Goal: Submit feedback/report problem: Submit feedback/report problem

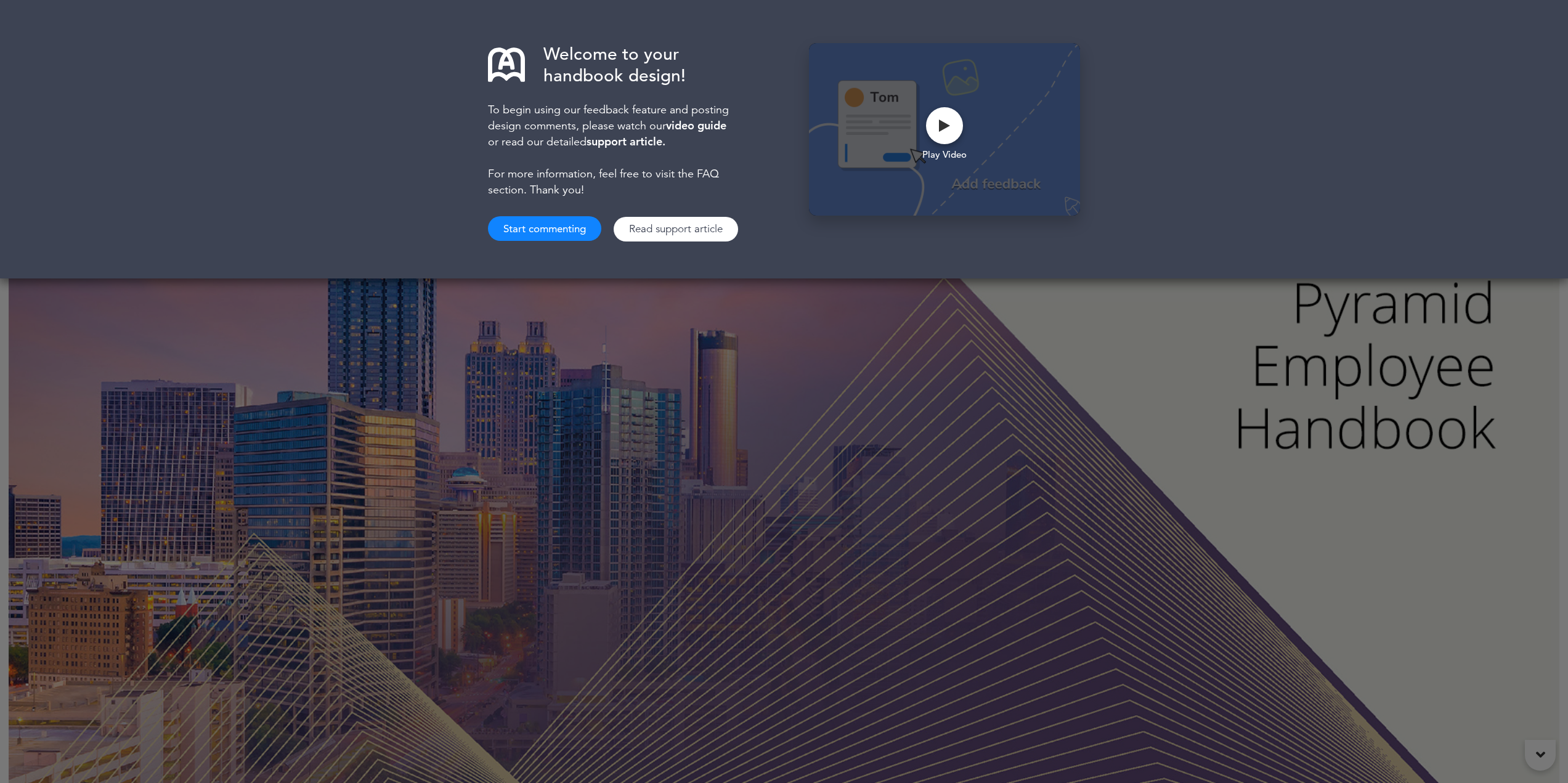
click at [560, 225] on button "Start commenting" at bounding box center [544, 228] width 113 height 25
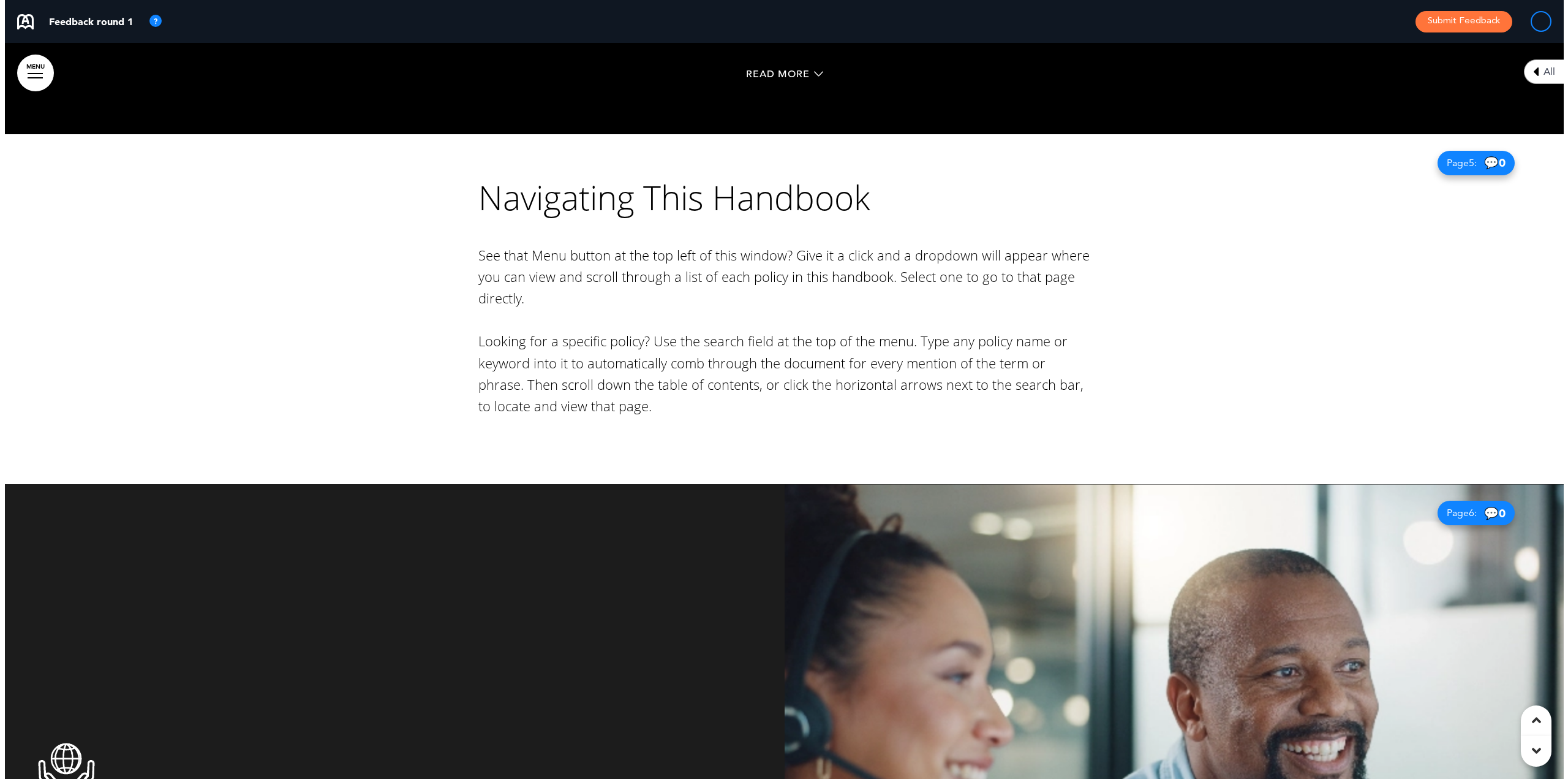
scroll to position [2818, 0]
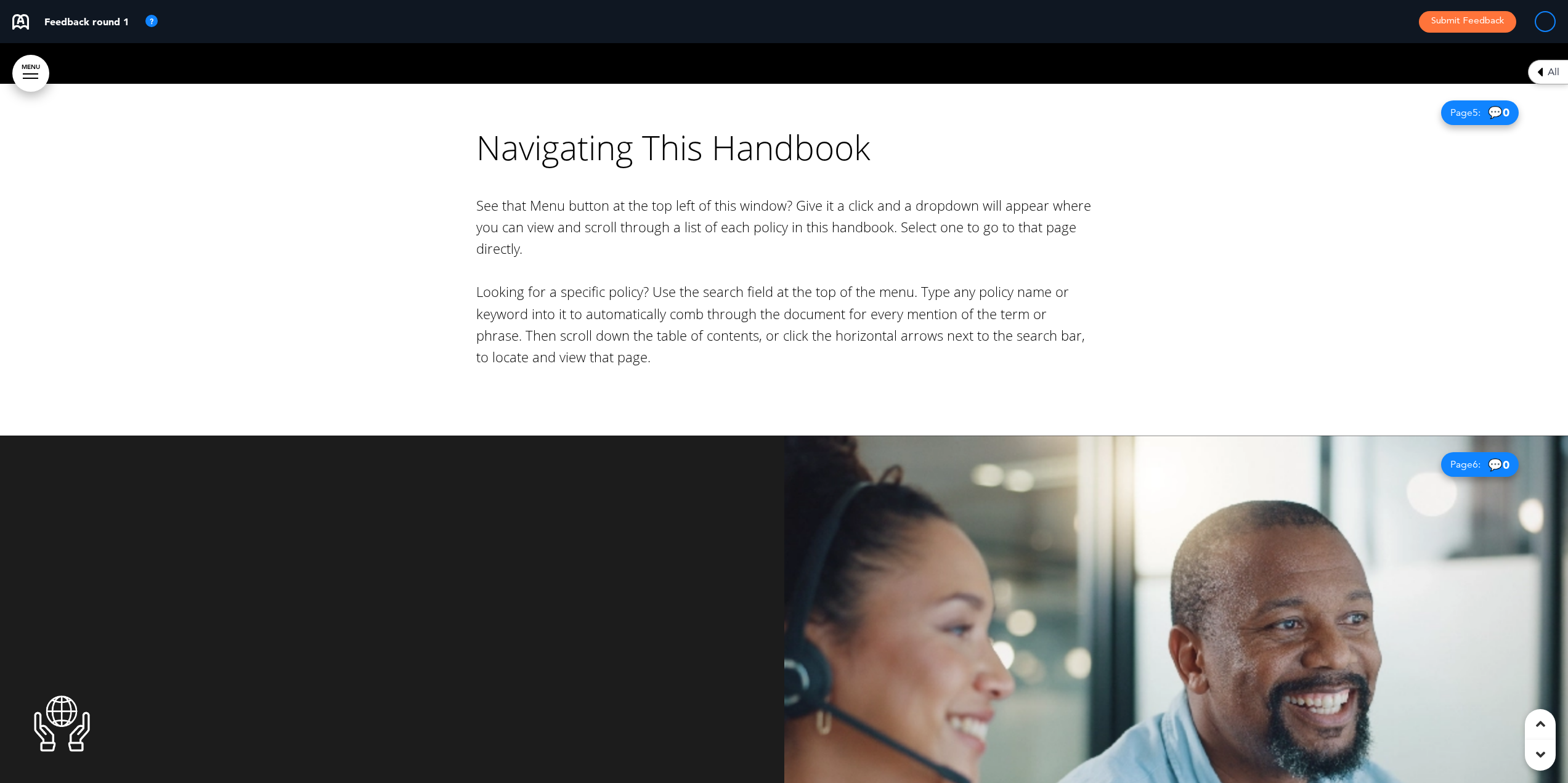
click at [17, 20] on img at bounding box center [21, 22] width 17 height 16
click at [23, 64] on link "MENU" at bounding box center [31, 73] width 37 height 37
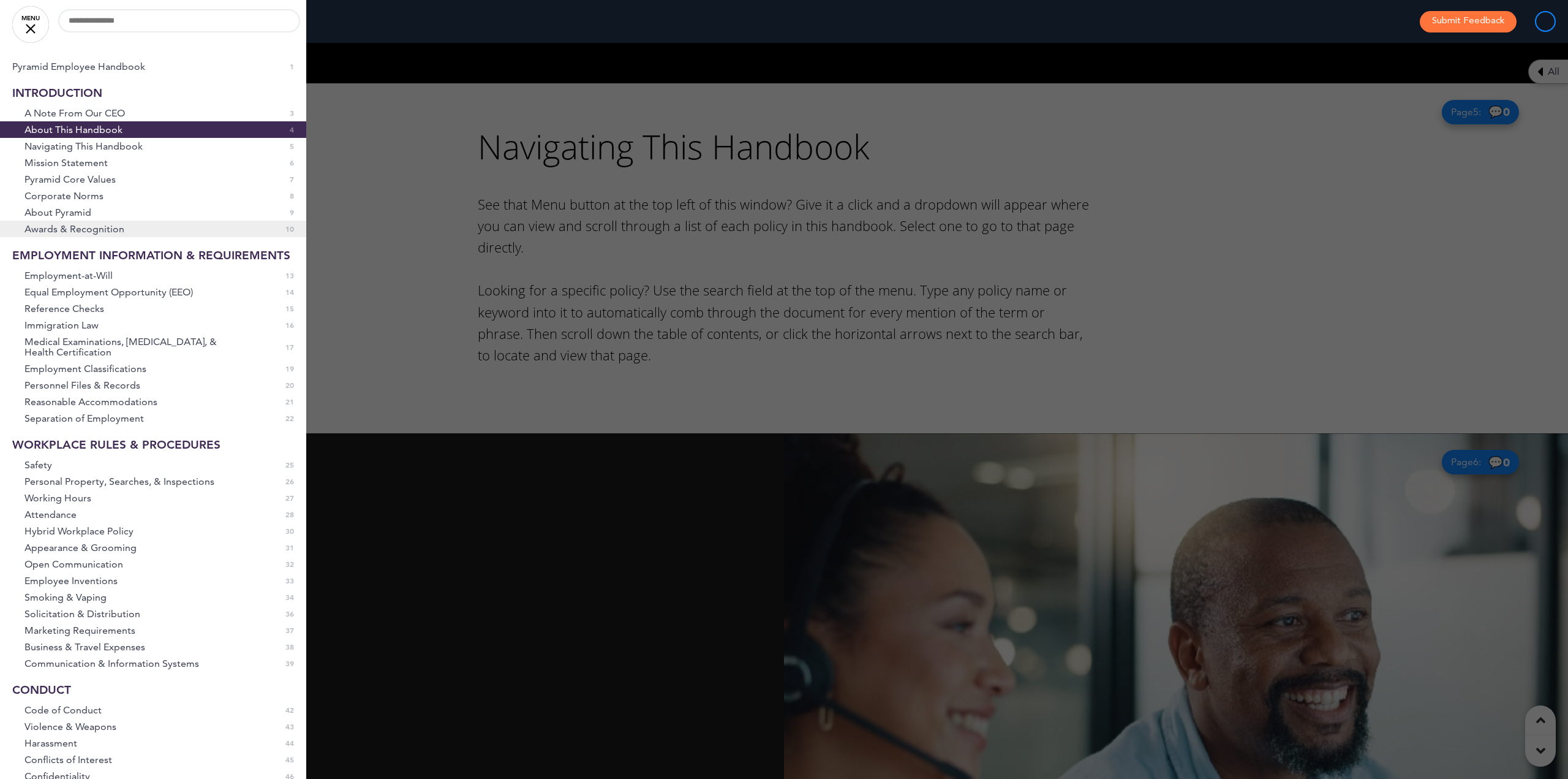
scroll to position [0, 0]
click at [616, 188] on div at bounding box center [784, 389] width 1568 height 779
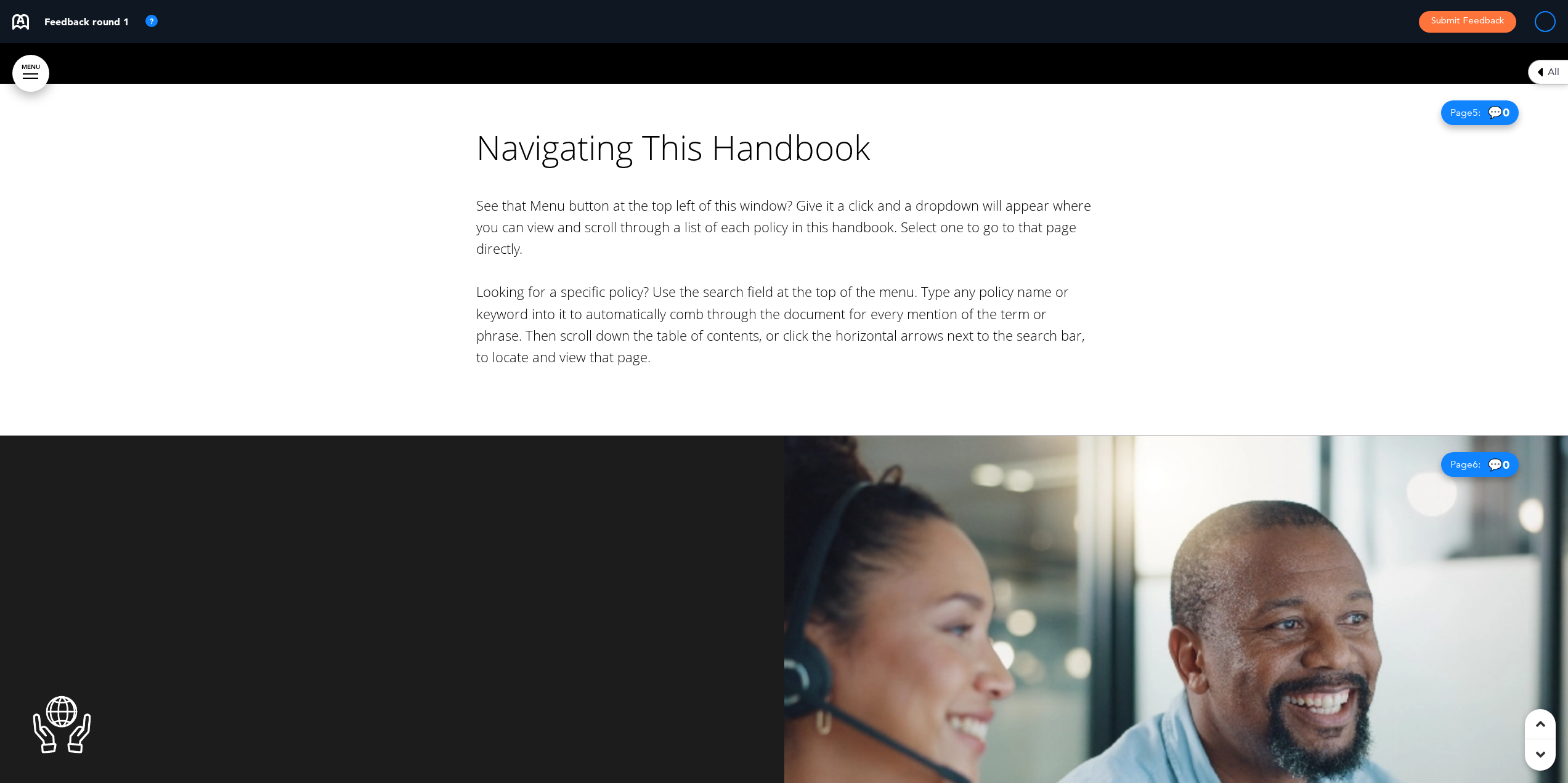
click at [25, 69] on link "MENU" at bounding box center [31, 73] width 37 height 37
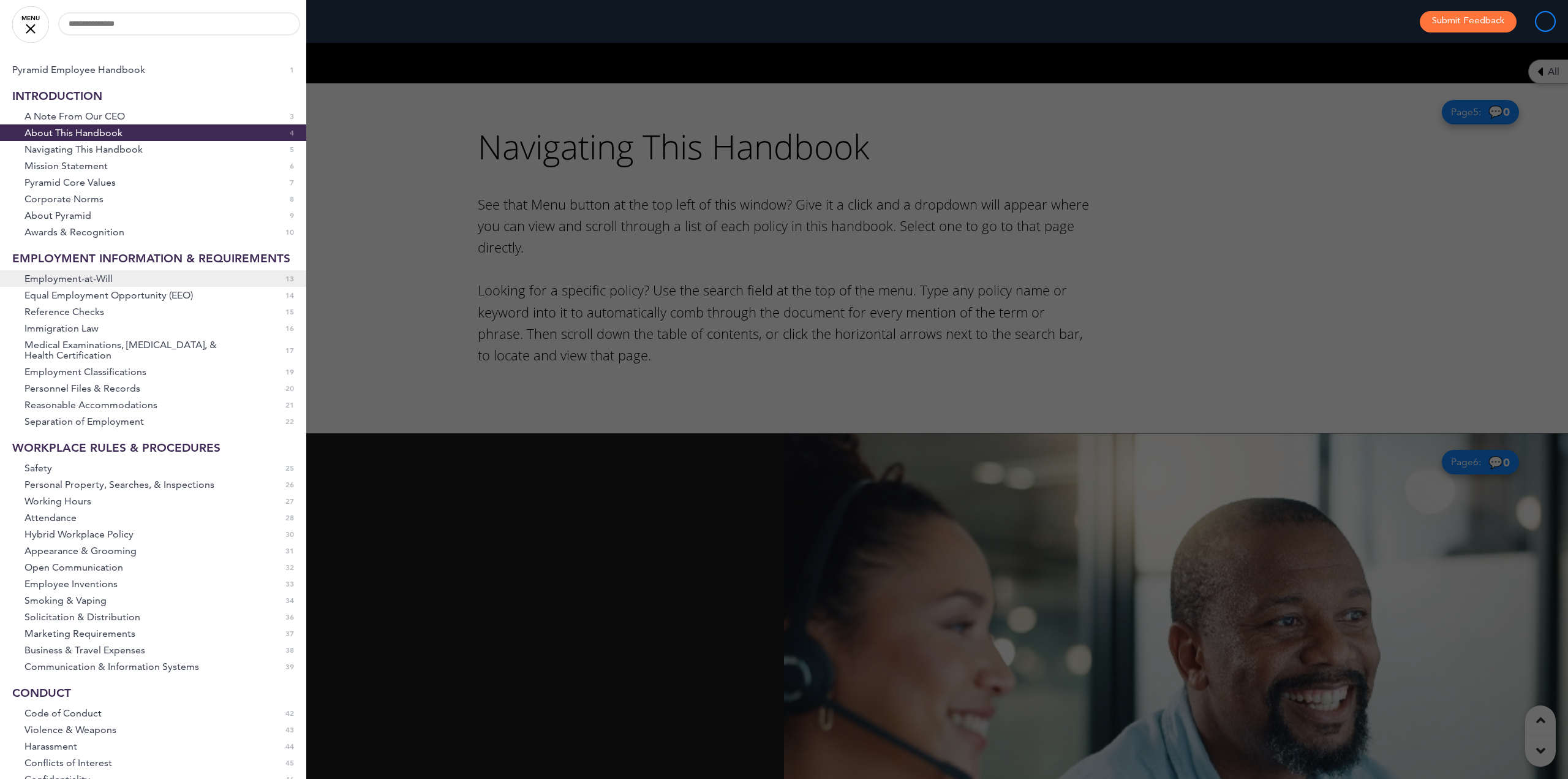
click at [81, 284] on span "Employment-at-Will" at bounding box center [69, 278] width 88 height 10
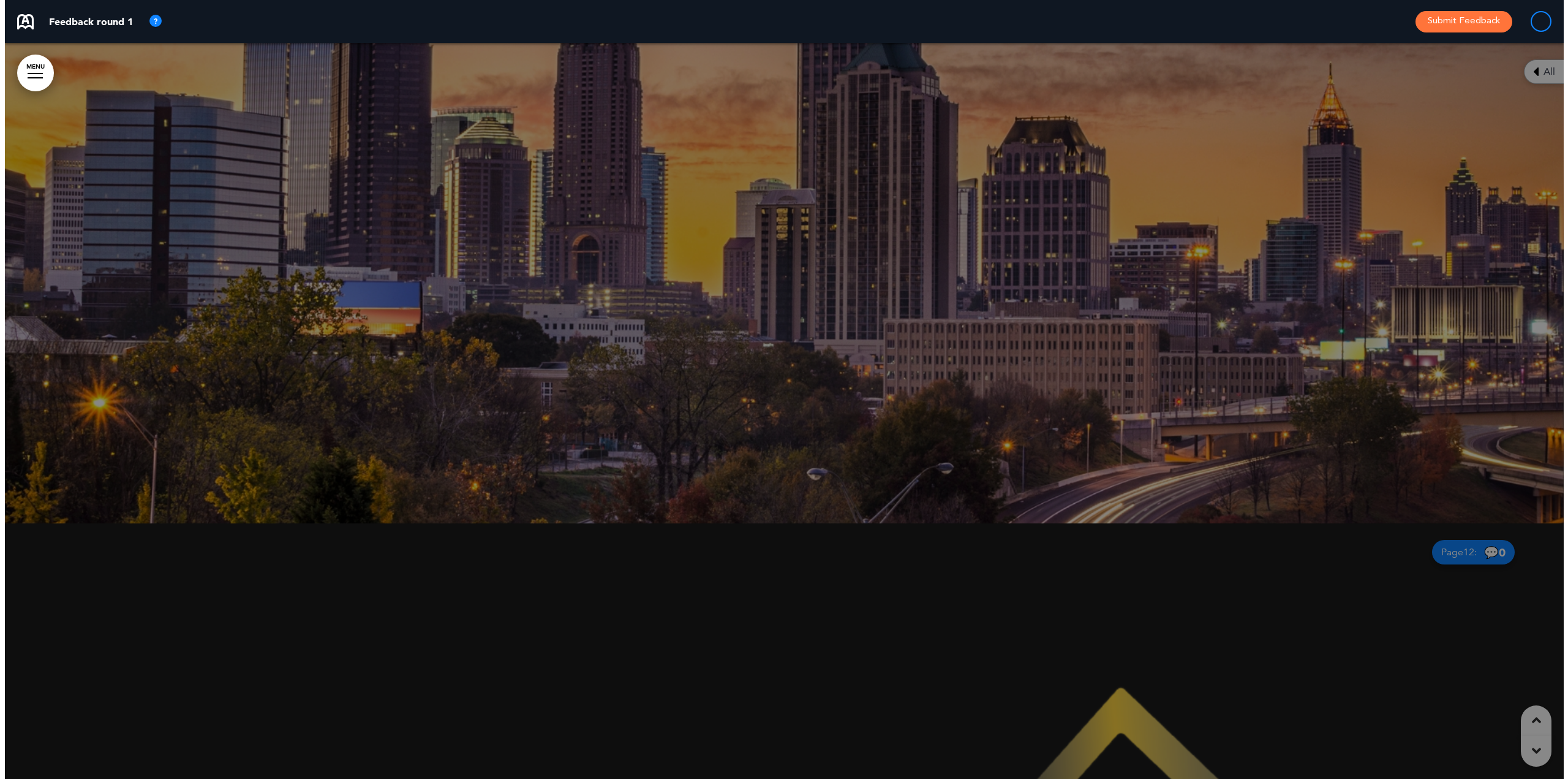
scroll to position [9342, 0]
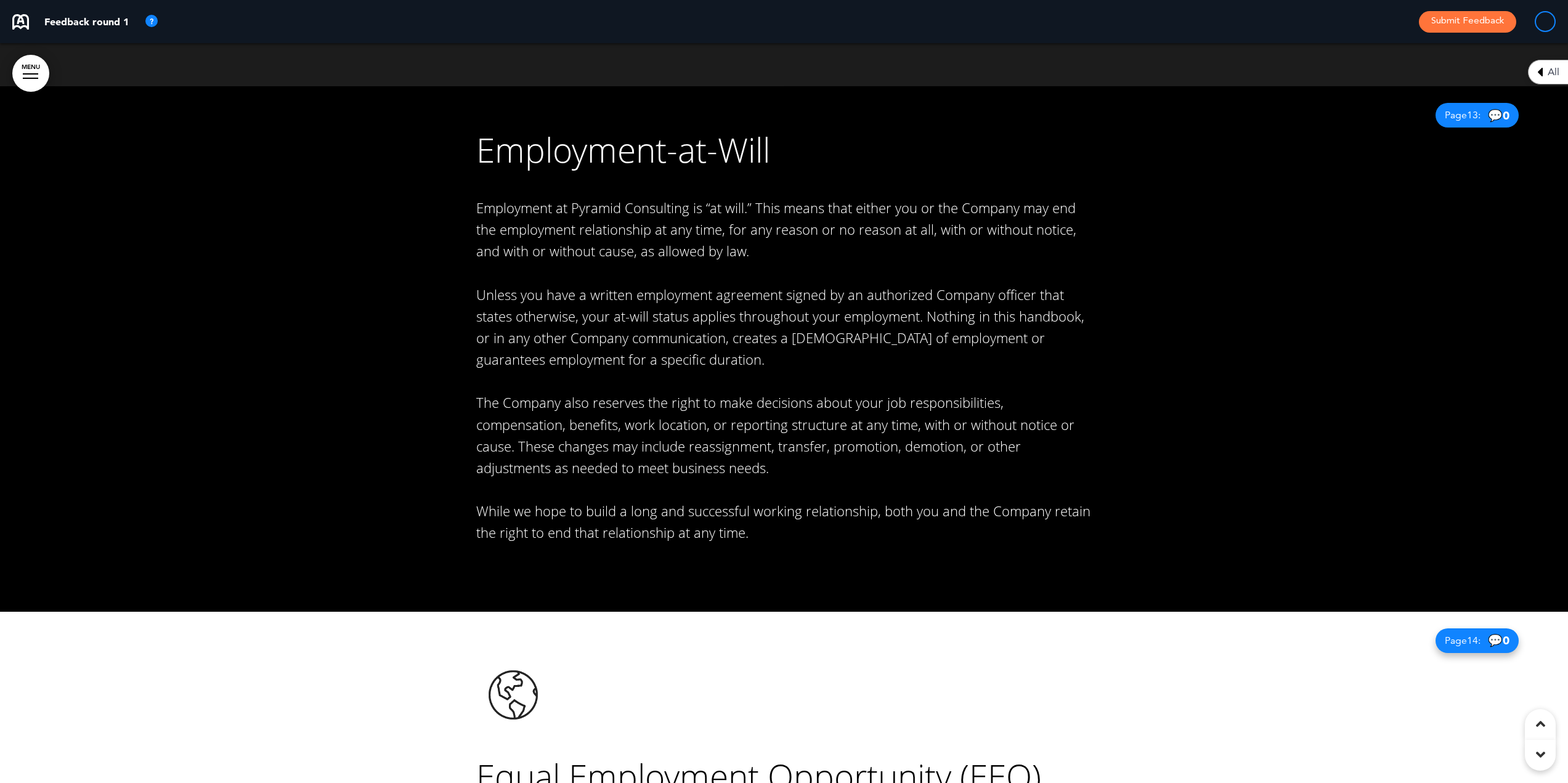
click at [26, 63] on link "MENU" at bounding box center [31, 73] width 37 height 37
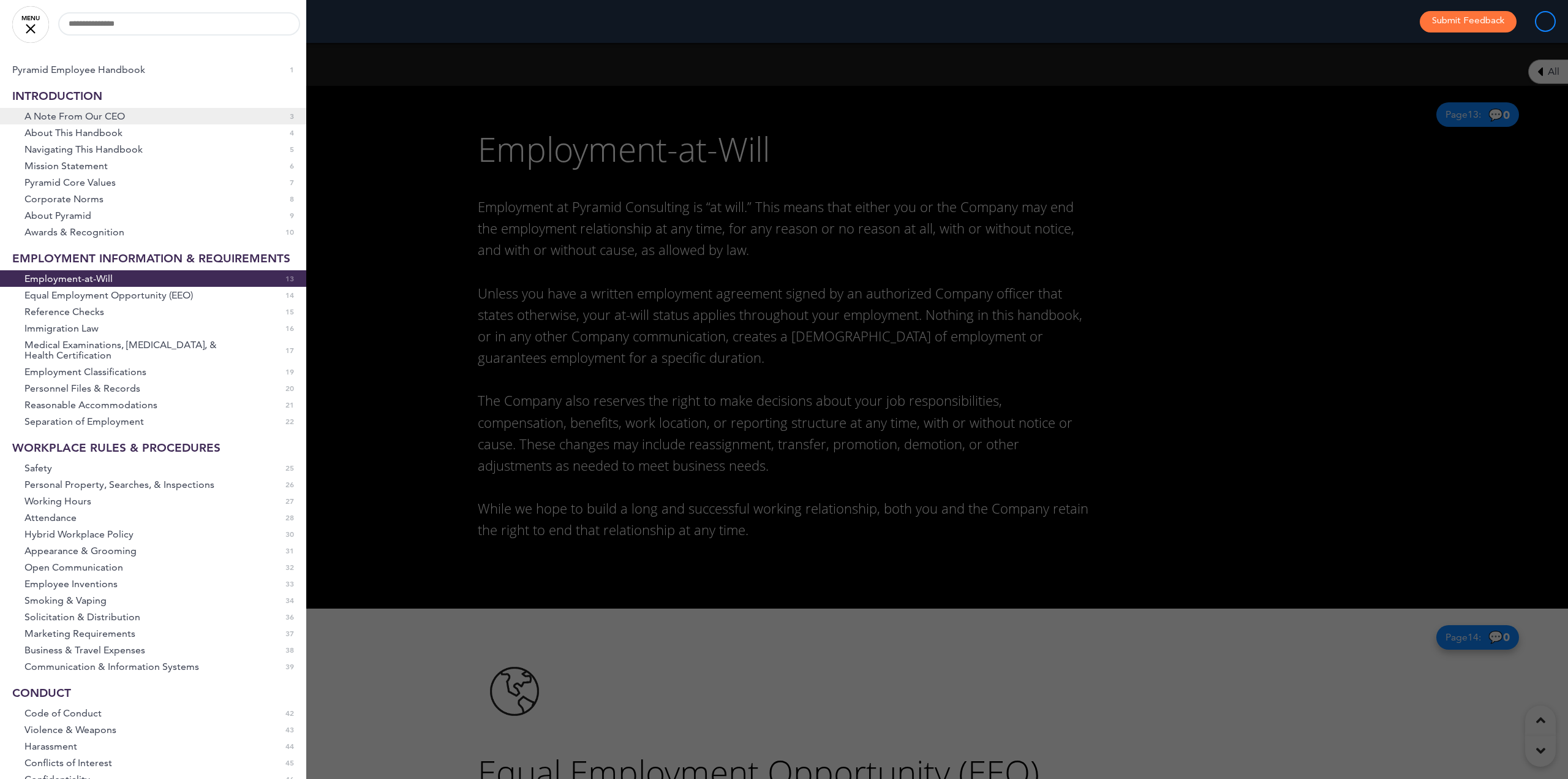
click at [51, 117] on span "A Note From Our CEO" at bounding box center [74, 116] width 100 height 10
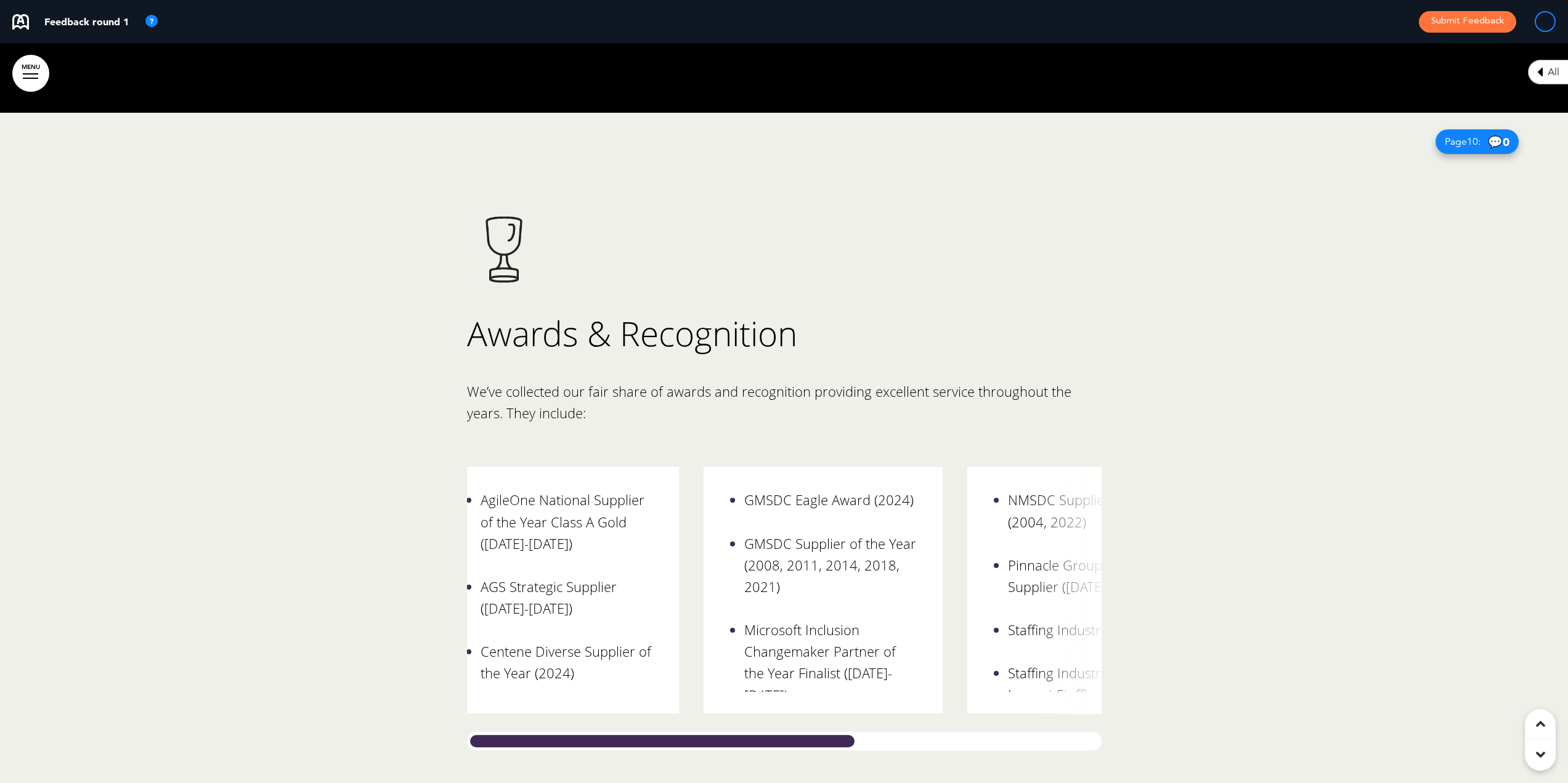
scroll to position [0, 0]
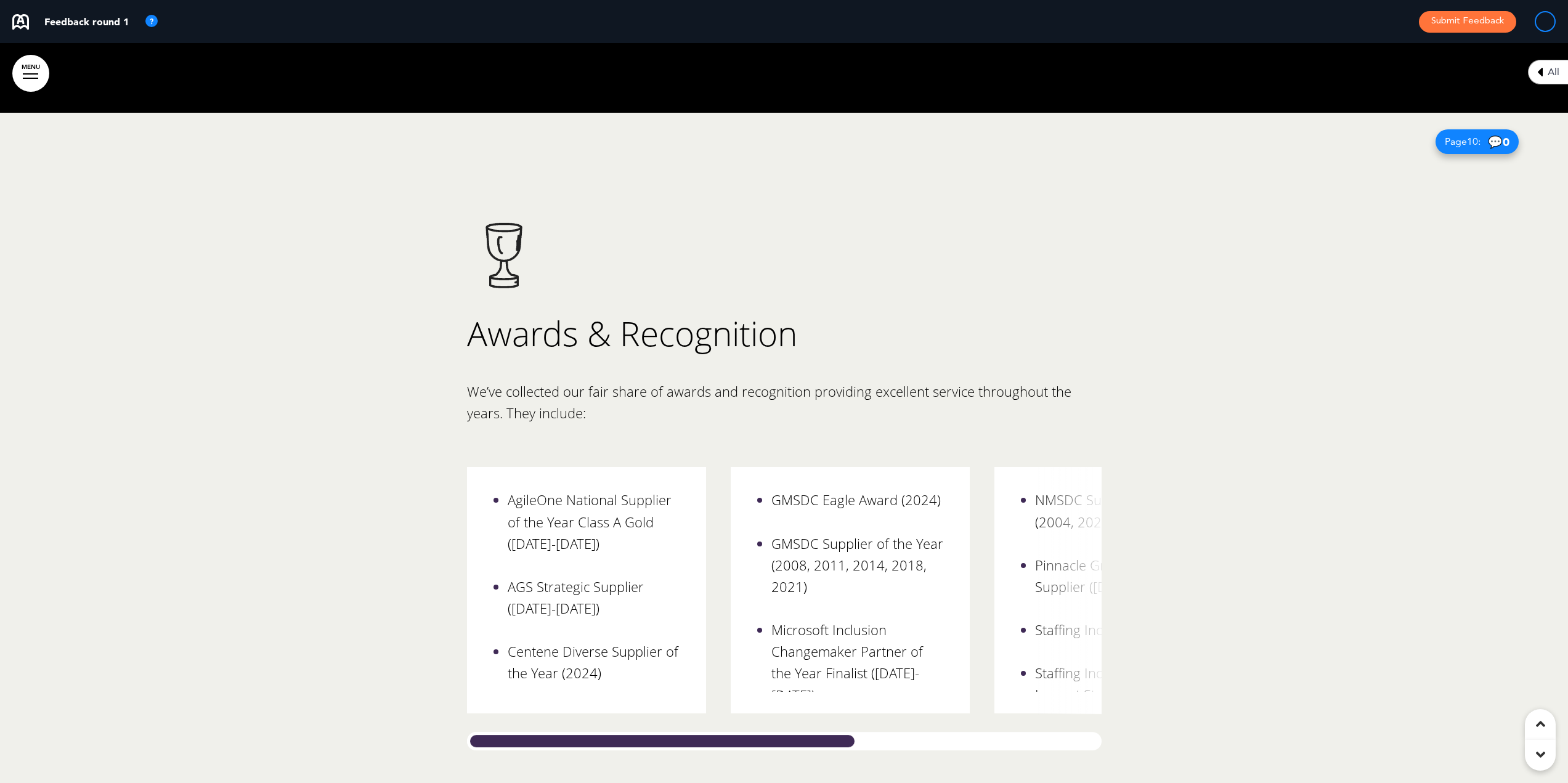
click at [550, 688] on div "AgileOne National Supplier of the Year Class A Gold ([DATE]-[DATE]) AGS Strateg…" at bounding box center [784, 608] width 635 height 283
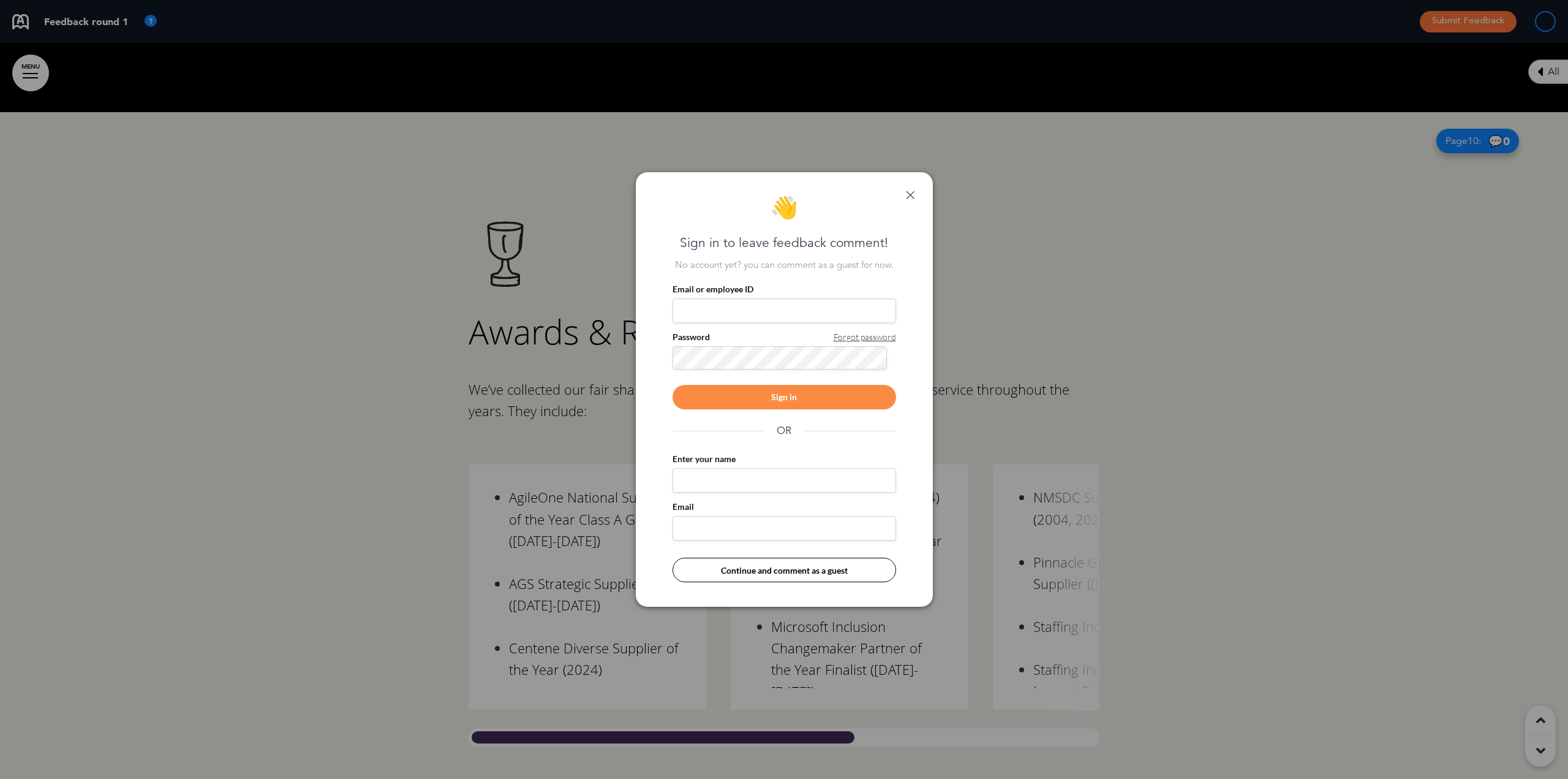
click at [908, 194] on link at bounding box center [910, 194] width 8 height 8
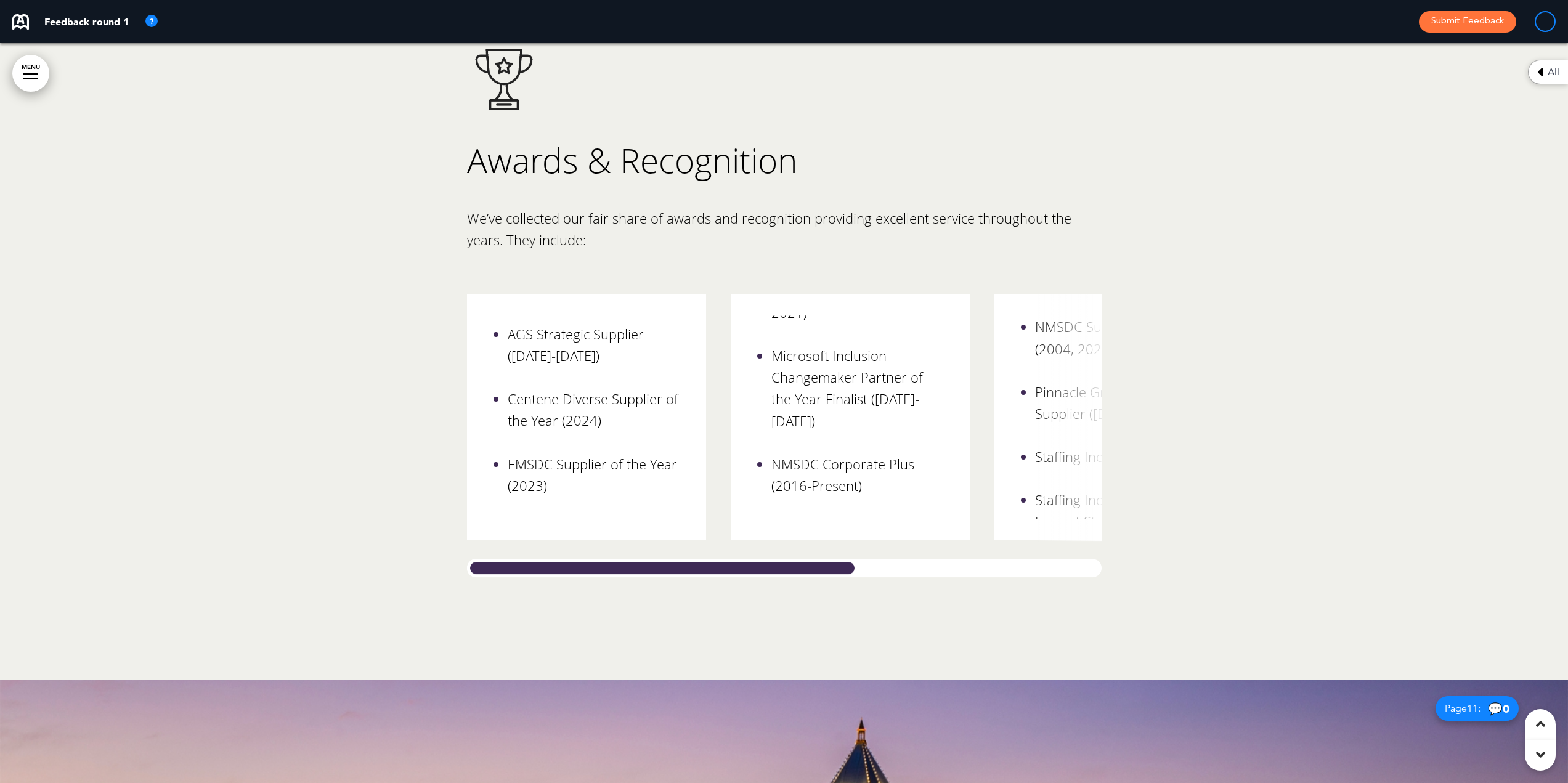
scroll to position [7206, 0]
